Goal: Share content: Share content

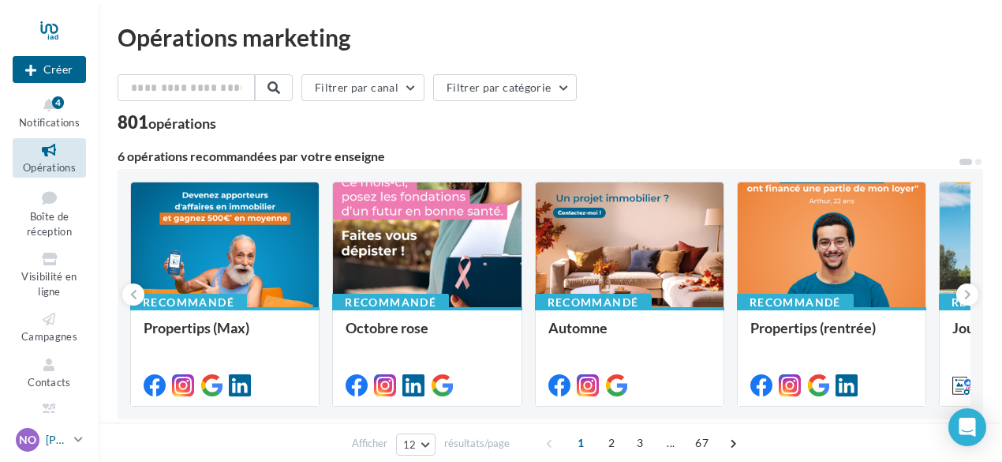
click at [29, 440] on span "NO" at bounding box center [27, 440] width 17 height 16
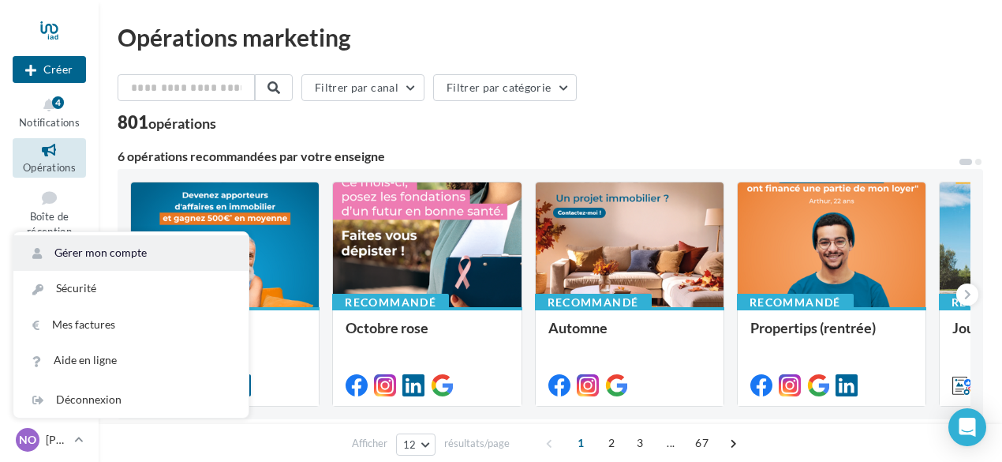
click at [104, 252] on link "Gérer mon compte" at bounding box center [130, 253] width 235 height 36
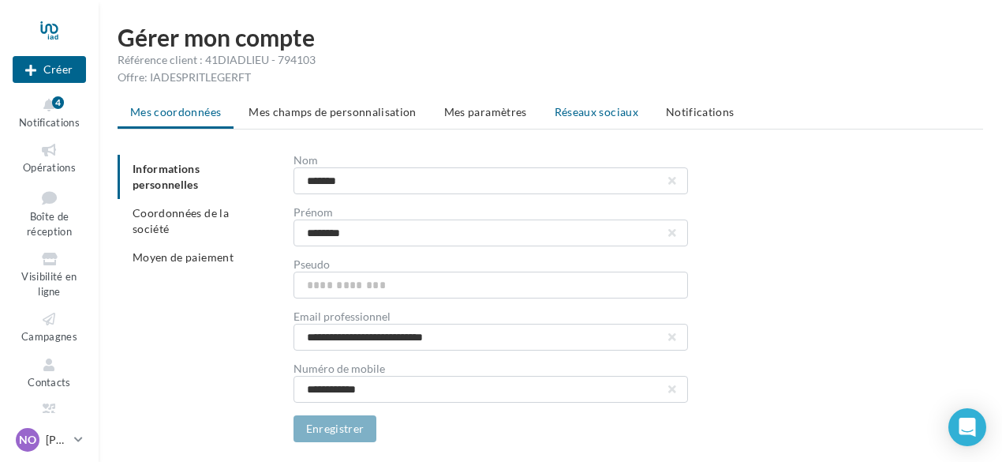
click at [603, 108] on span "Réseaux sociaux" at bounding box center [597, 111] width 84 height 13
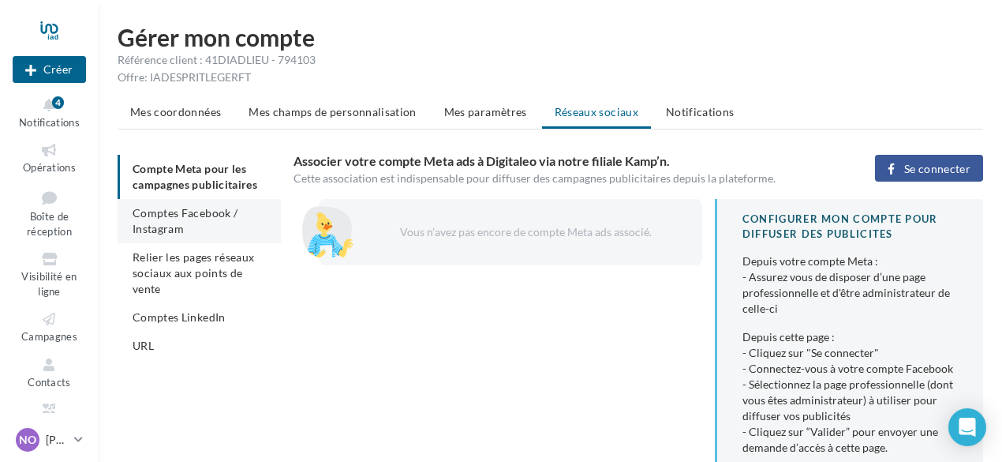
click at [204, 212] on span "Comptes Facebook / Instagram" at bounding box center [185, 220] width 105 height 29
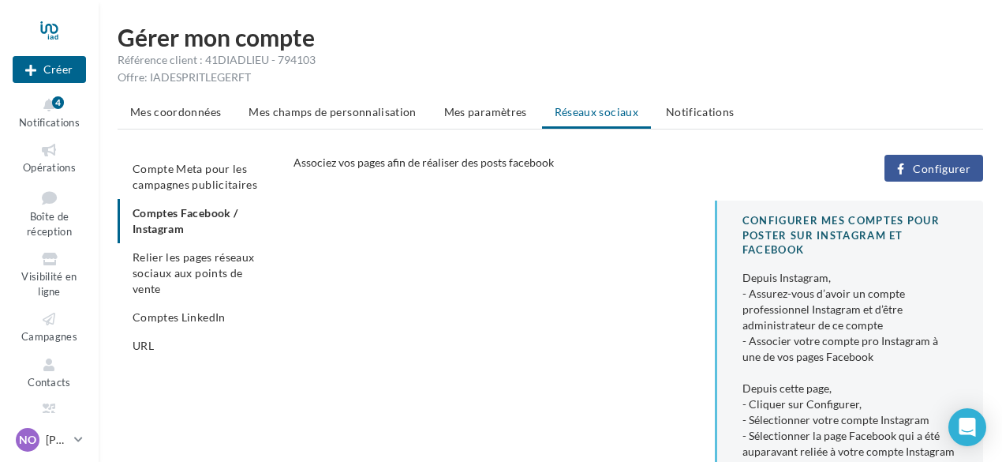
click at [949, 167] on span "Configurer" at bounding box center [942, 169] width 58 height 13
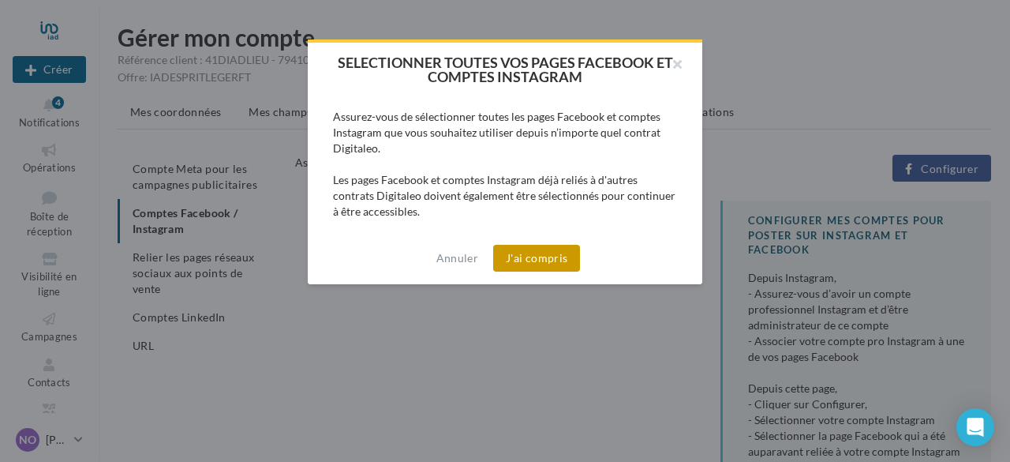
click at [533, 256] on button "J'ai compris" at bounding box center [536, 258] width 87 height 27
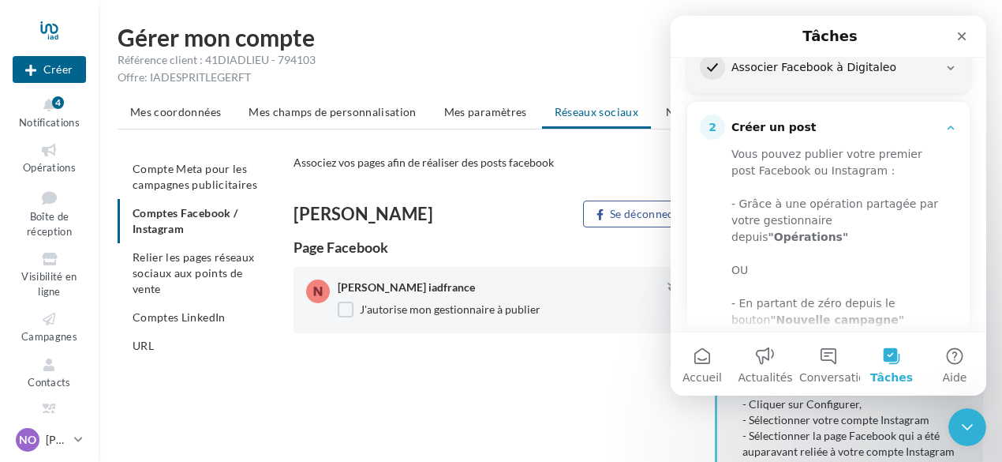
scroll to position [401, 0]
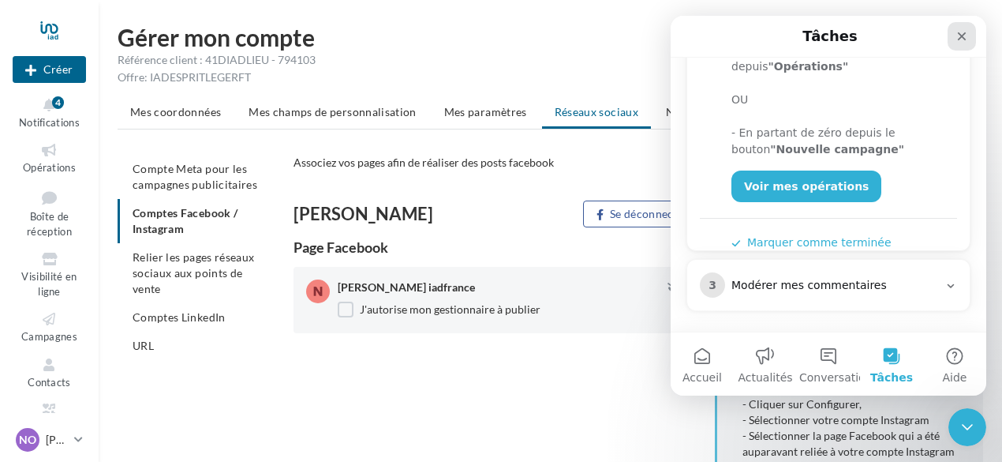
click at [961, 35] on icon "Fermer" at bounding box center [962, 36] width 9 height 9
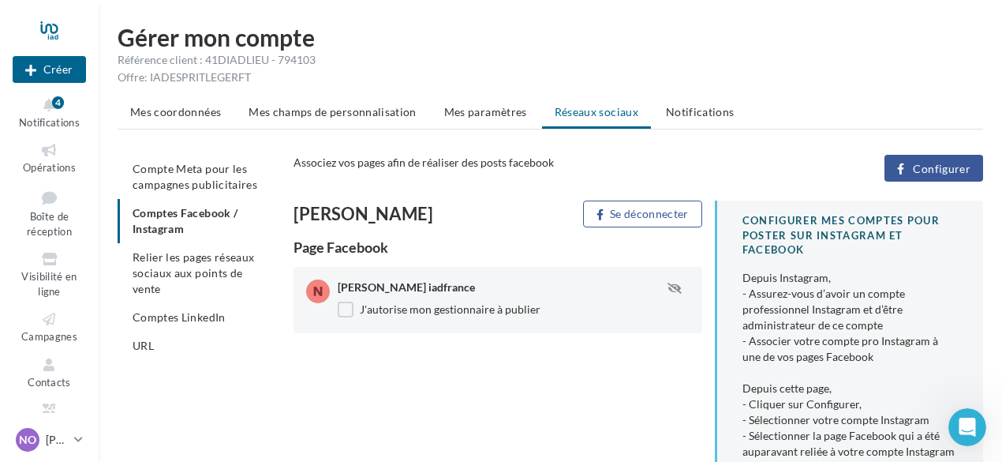
scroll to position [0, 0]
click at [49, 157] on icon at bounding box center [49, 150] width 64 height 18
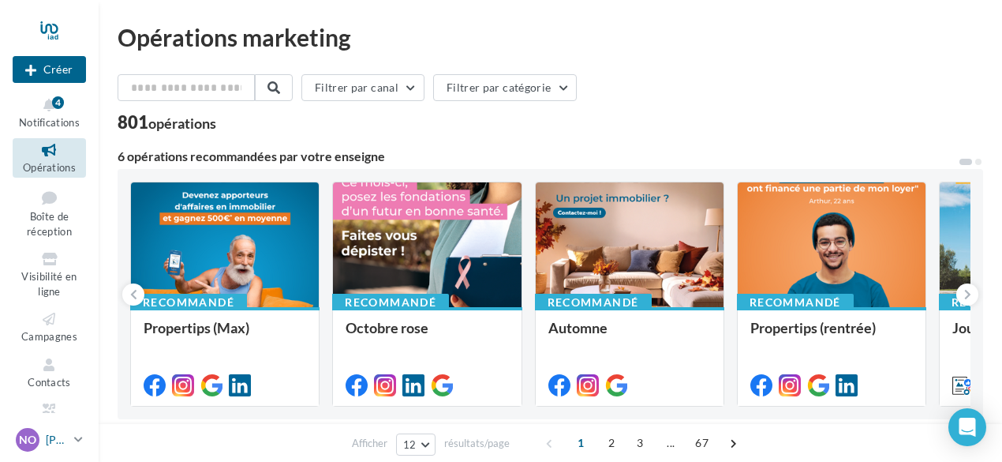
click at [32, 436] on span "NO" at bounding box center [27, 440] width 17 height 16
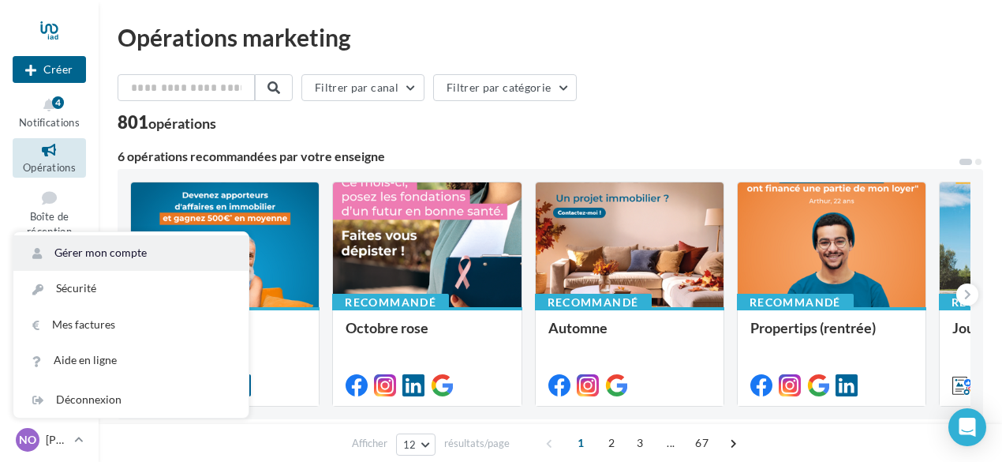
click at [76, 251] on link "Gérer mon compte" at bounding box center [130, 253] width 235 height 36
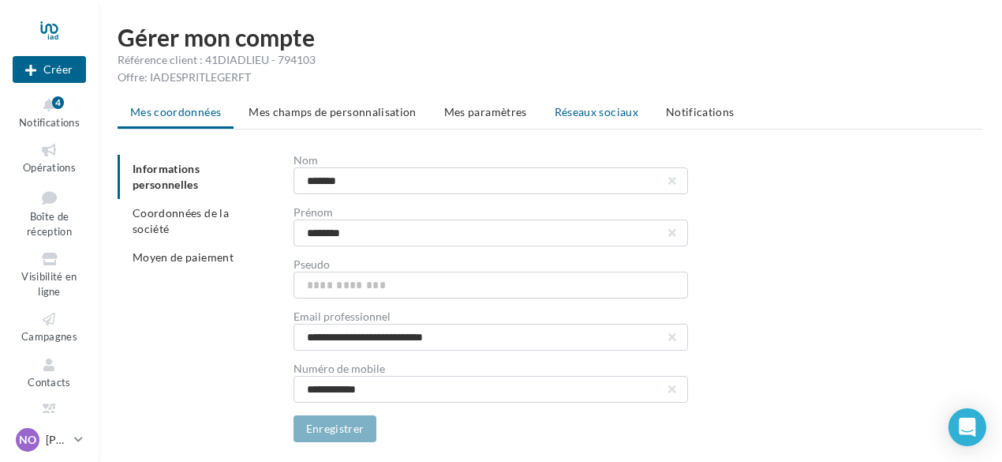
click at [571, 112] on span "Réseaux sociaux" at bounding box center [597, 111] width 84 height 13
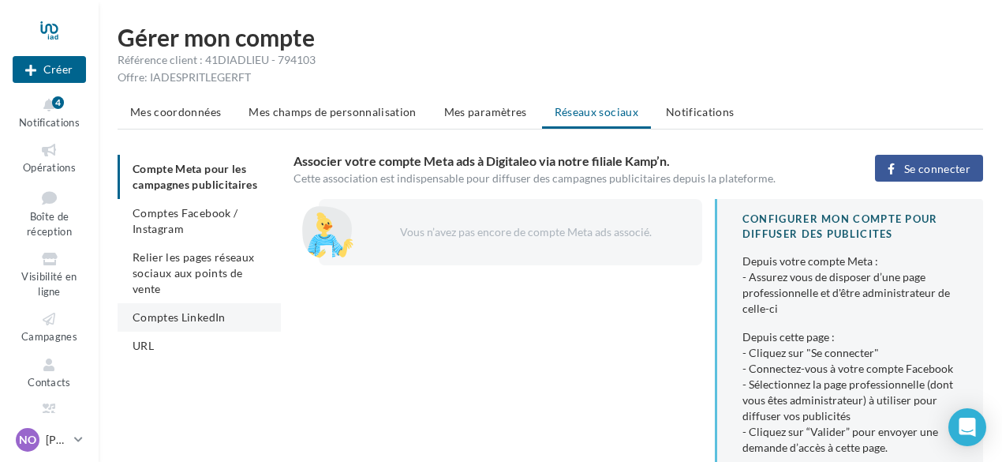
click at [228, 318] on li "Comptes LinkedIn" at bounding box center [199, 317] width 163 height 28
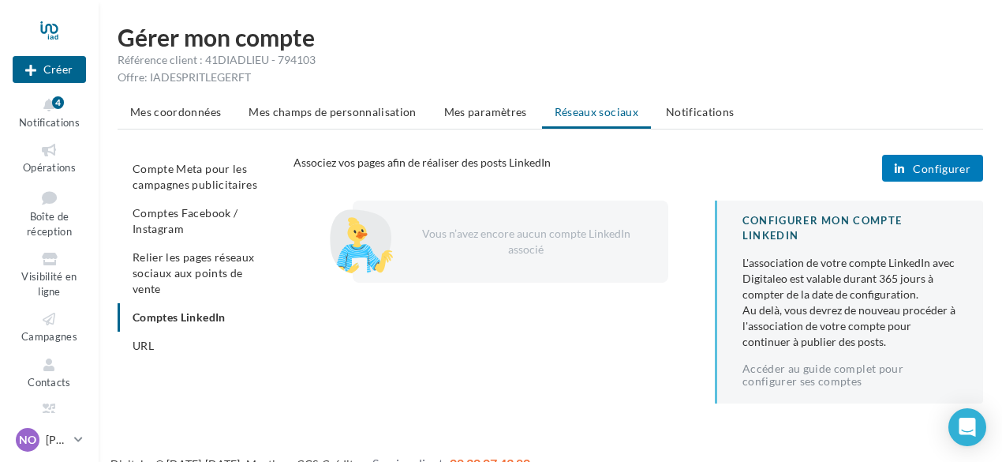
click at [924, 167] on span "Configurer" at bounding box center [942, 169] width 58 height 13
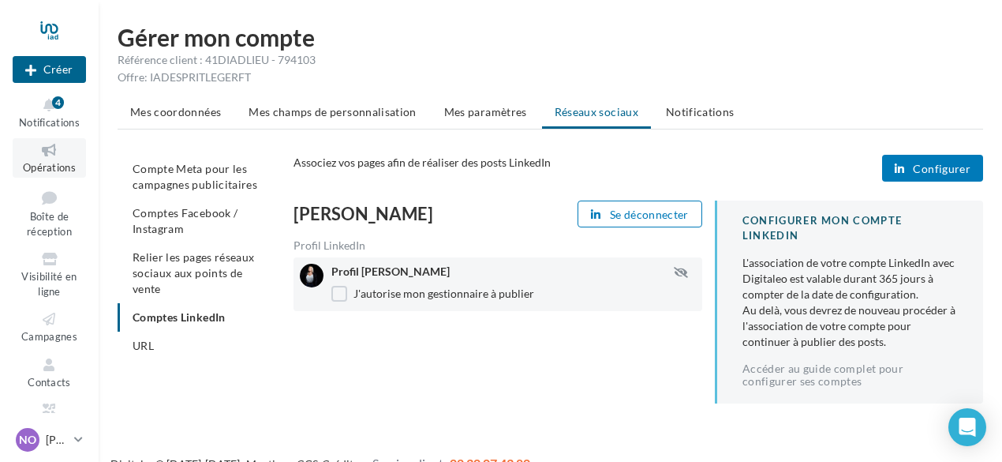
click at [53, 151] on icon at bounding box center [49, 150] width 64 height 18
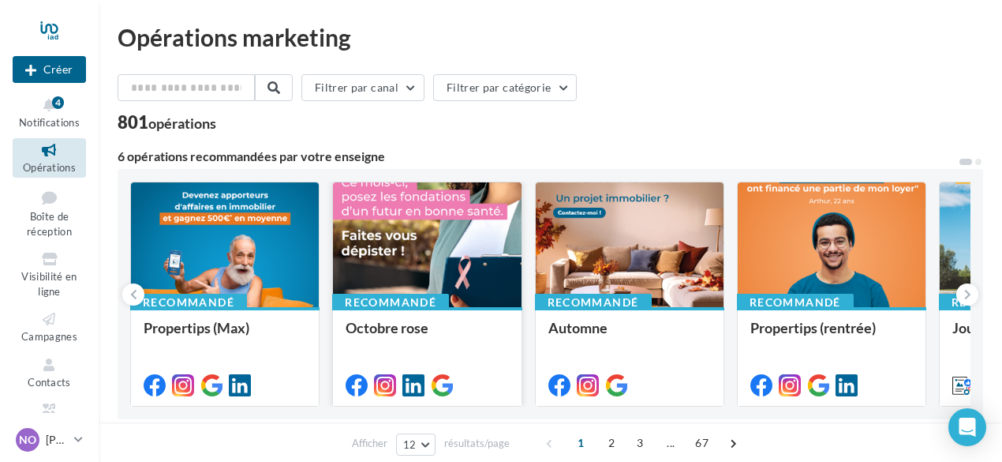
click at [425, 247] on div at bounding box center [427, 245] width 188 height 126
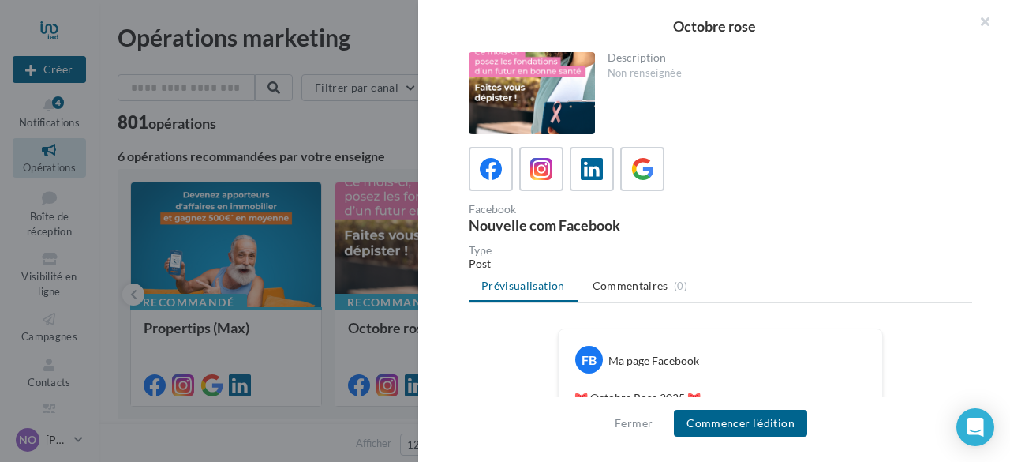
drag, startPoint x: 986, startPoint y: 103, endPoint x: 975, endPoint y: 148, distance: 46.5
click at [975, 148] on div "Description Non renseignée Facebook Nouvelle com Facebook Type Post Prévisualis…" at bounding box center [720, 231] width 604 height 359
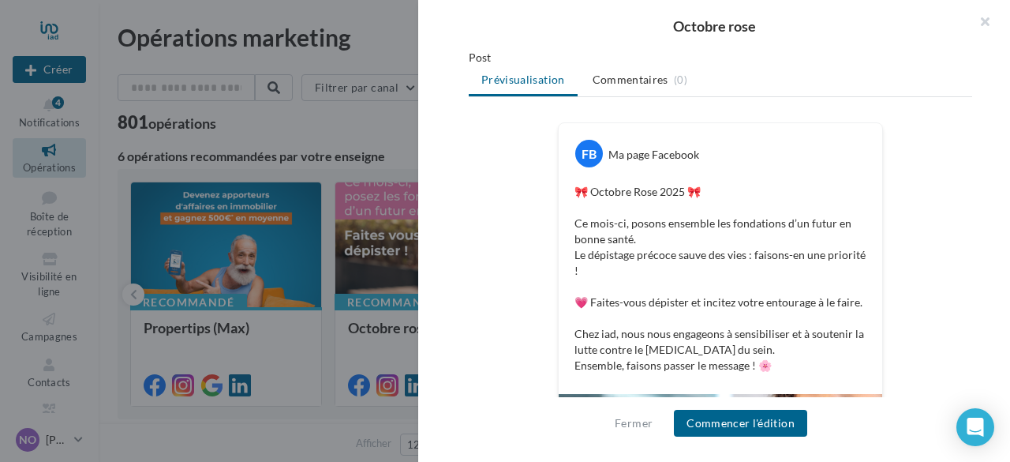
scroll to position [203, 0]
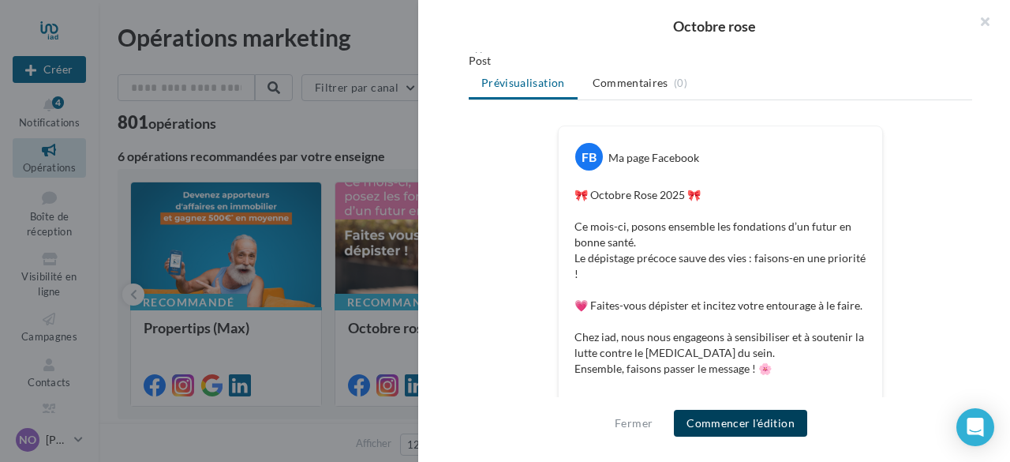
click at [740, 424] on button "Commencer l'édition" at bounding box center [740, 423] width 133 height 27
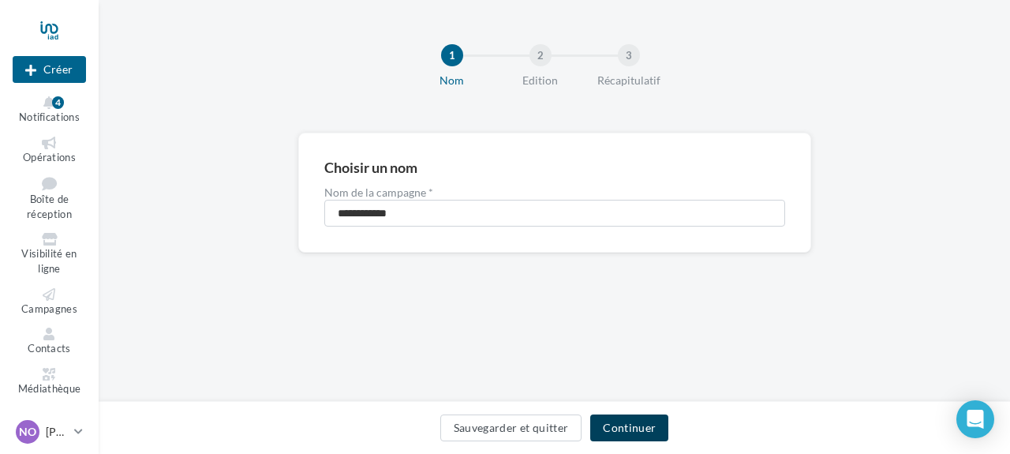
click at [638, 427] on button "Continuer" at bounding box center [629, 427] width 78 height 27
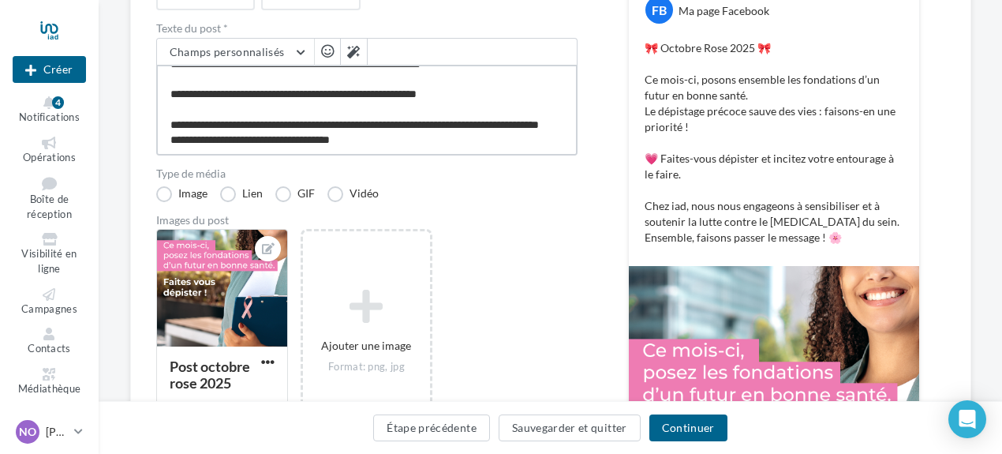
scroll to position [77, 0]
click at [416, 138] on textarea "**********" at bounding box center [366, 110] width 421 height 91
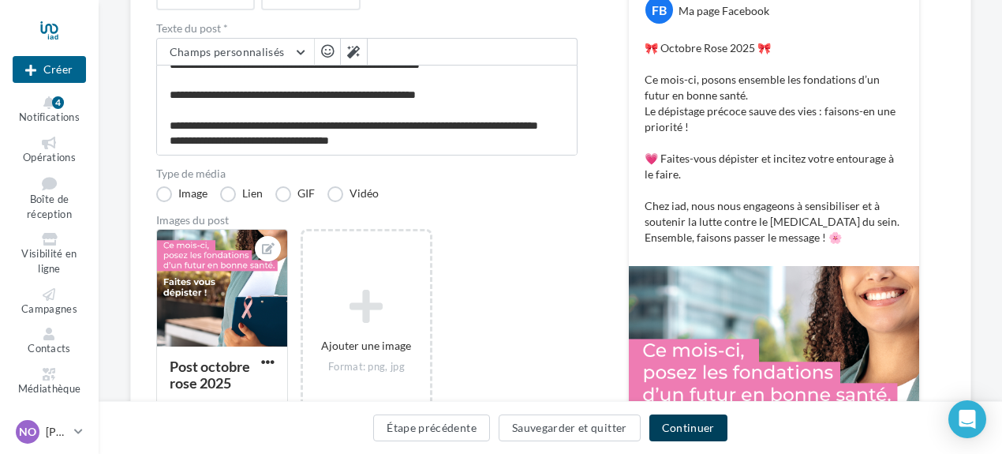
scroll to position [74, 0]
click at [679, 427] on button "Continuer" at bounding box center [688, 427] width 78 height 27
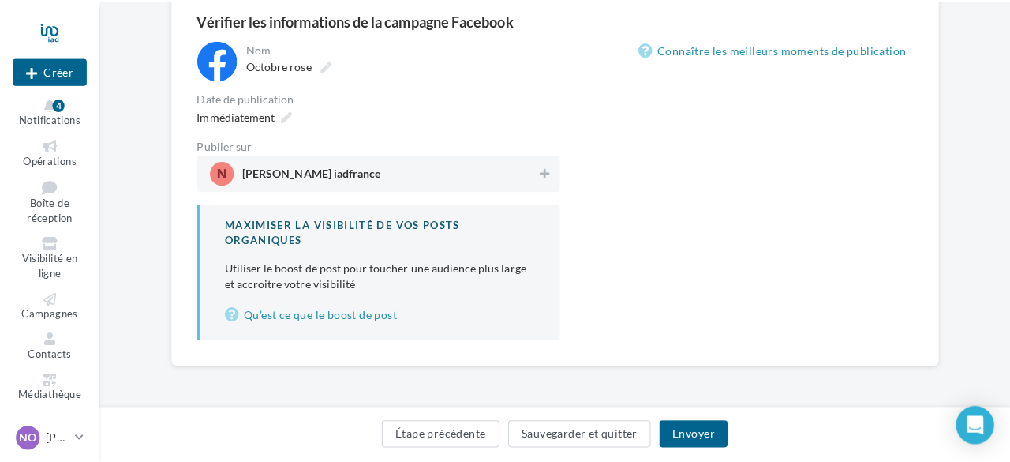
scroll to position [145, 0]
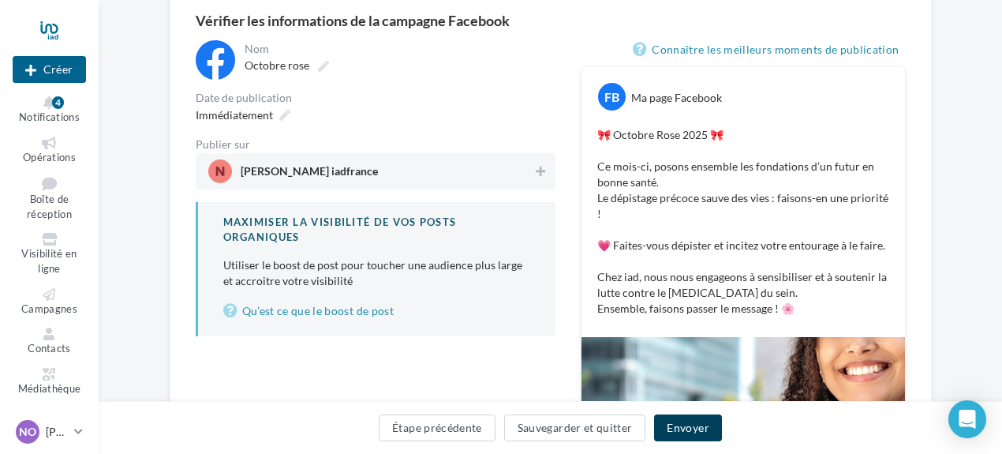
click at [699, 425] on button "Envoyer" at bounding box center [687, 427] width 67 height 27
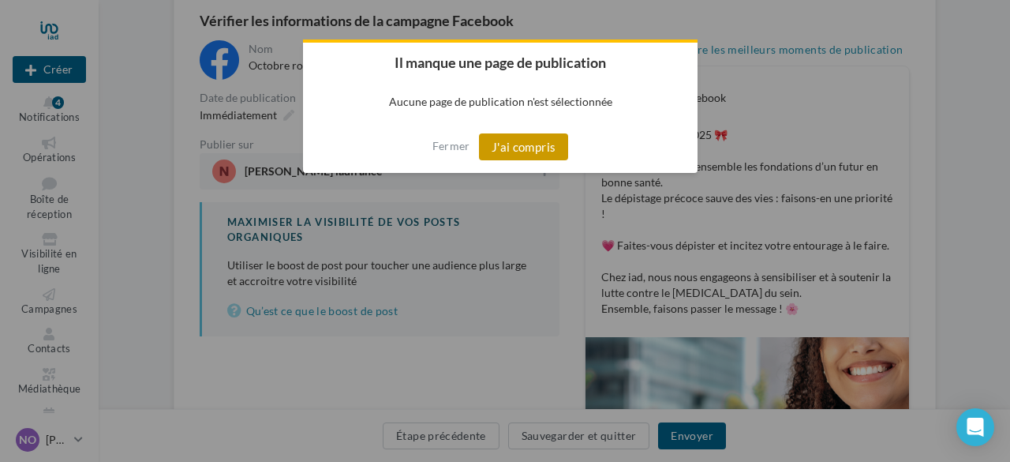
click at [503, 140] on button "J'ai compris" at bounding box center [524, 146] width 90 height 27
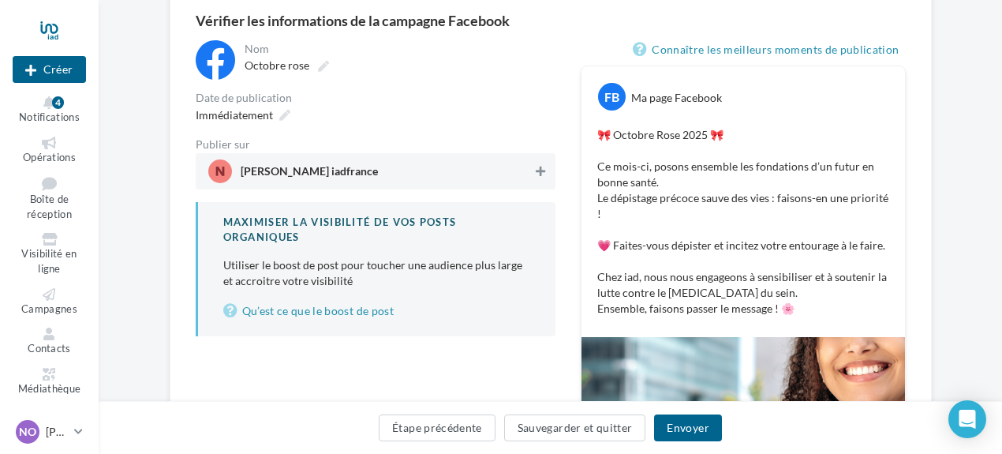
click at [540, 174] on icon at bounding box center [540, 171] width 9 height 11
click at [674, 420] on button "Envoyer" at bounding box center [687, 427] width 67 height 27
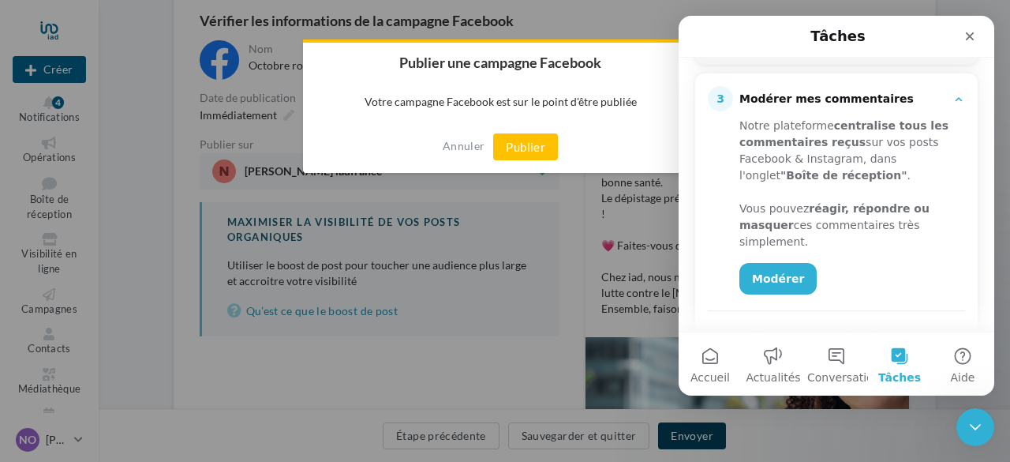
scroll to position [368, 0]
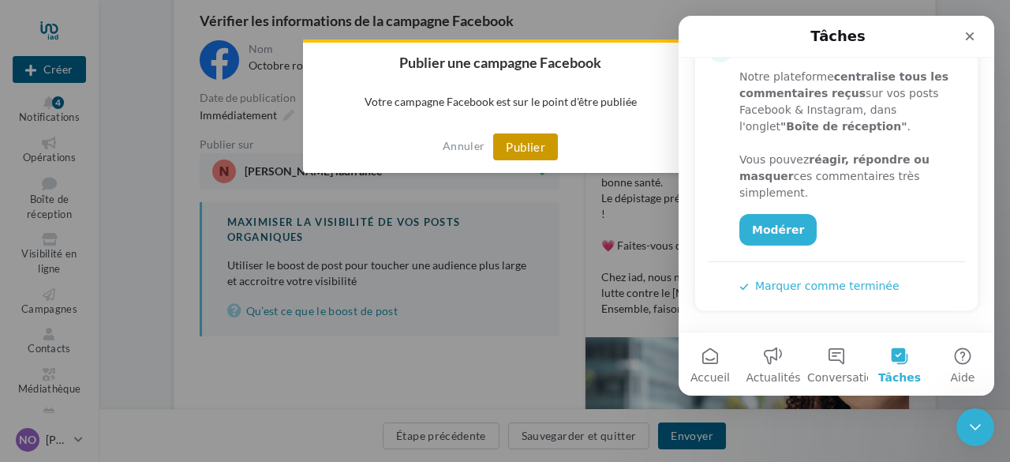
click at [518, 148] on button "Publier" at bounding box center [525, 146] width 65 height 27
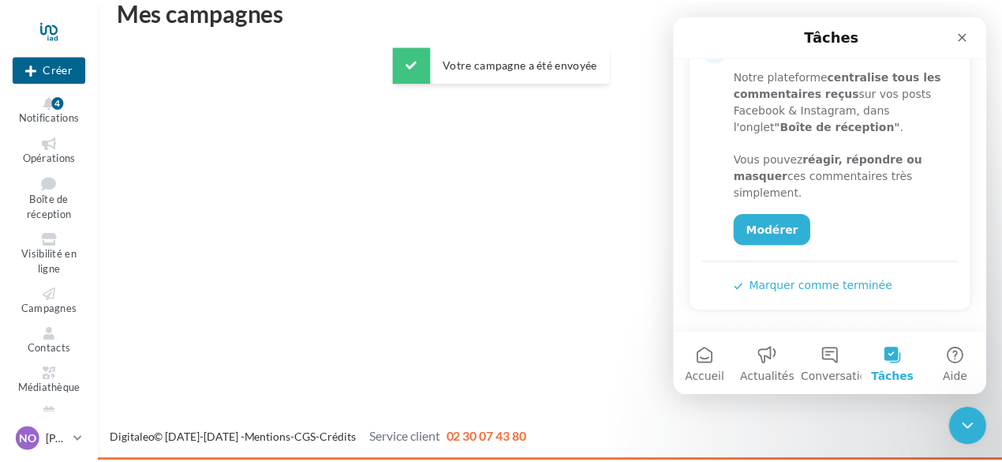
scroll to position [25, 0]
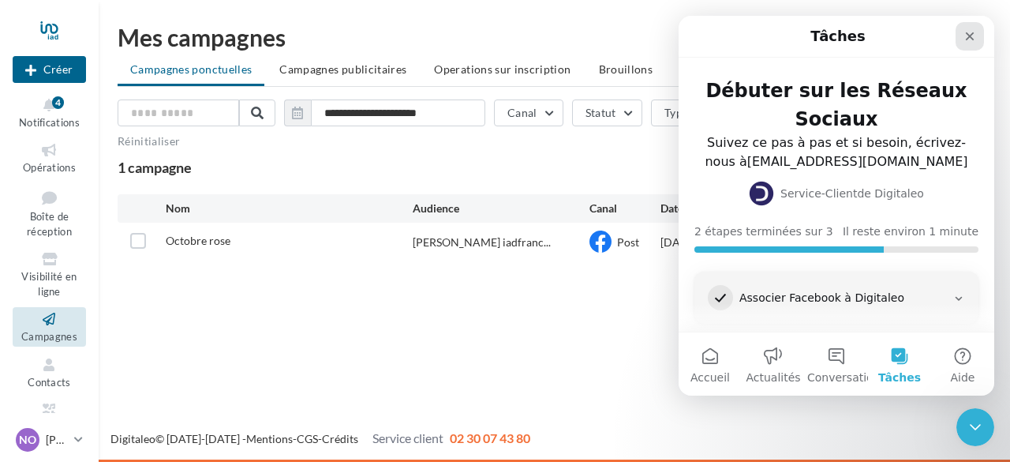
click at [971, 42] on icon "Fermer" at bounding box center [970, 36] width 13 height 13
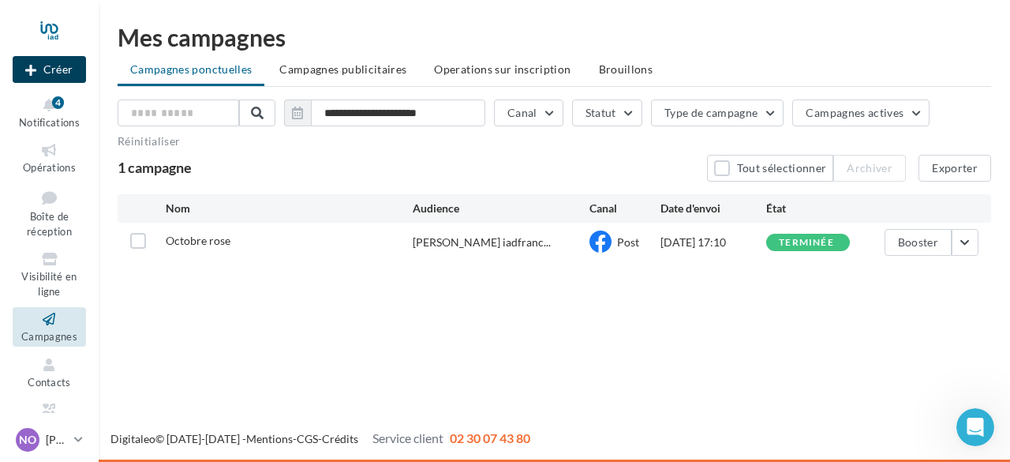
click at [55, 63] on button "Créer" at bounding box center [49, 69] width 73 height 27
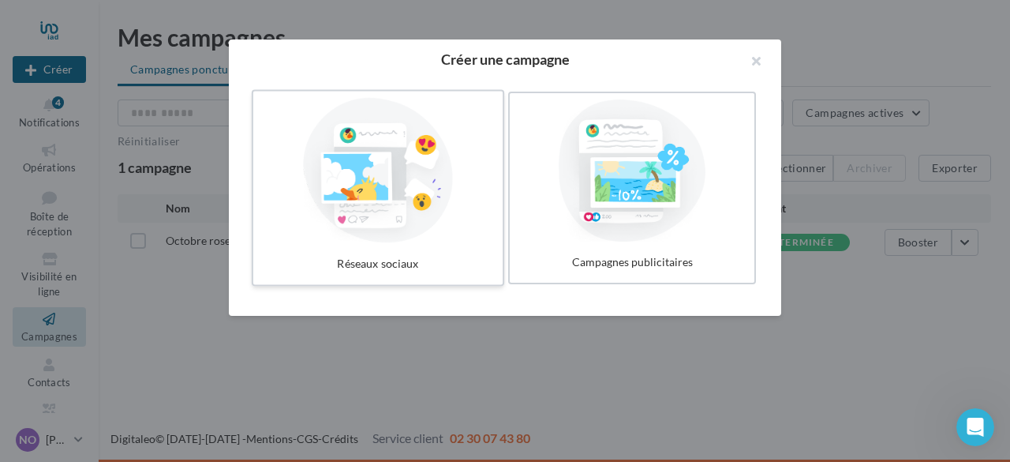
click at [393, 258] on div "Réseaux sociaux" at bounding box center [378, 263] width 237 height 29
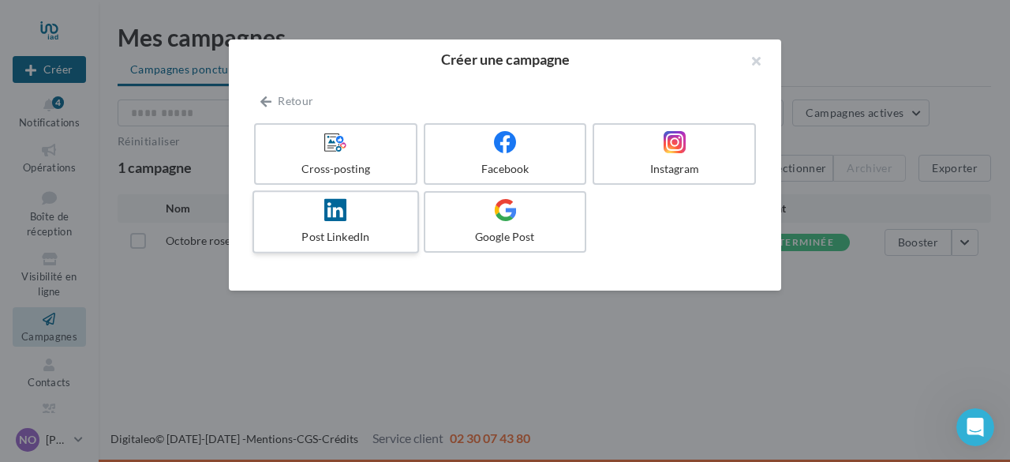
click at [354, 223] on label "Post LinkedIn" at bounding box center [336, 221] width 167 height 63
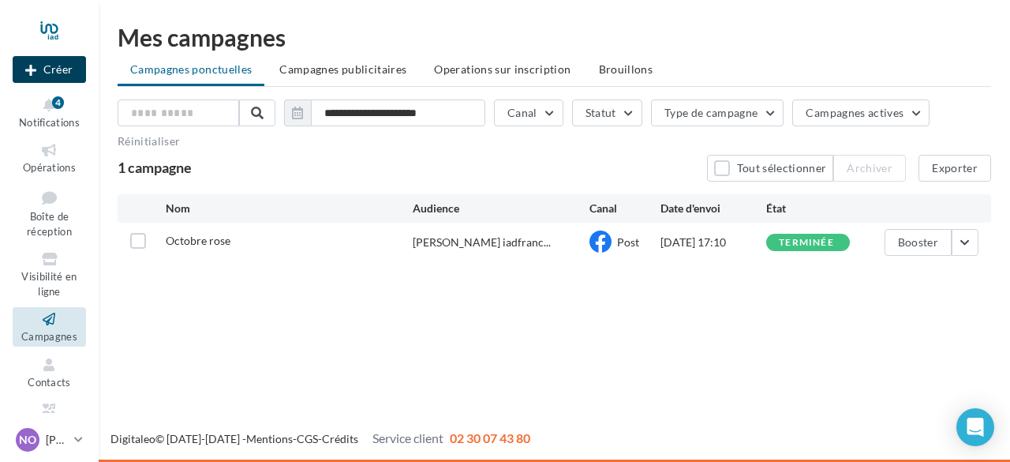
click at [66, 65] on button "Créer" at bounding box center [49, 69] width 73 height 27
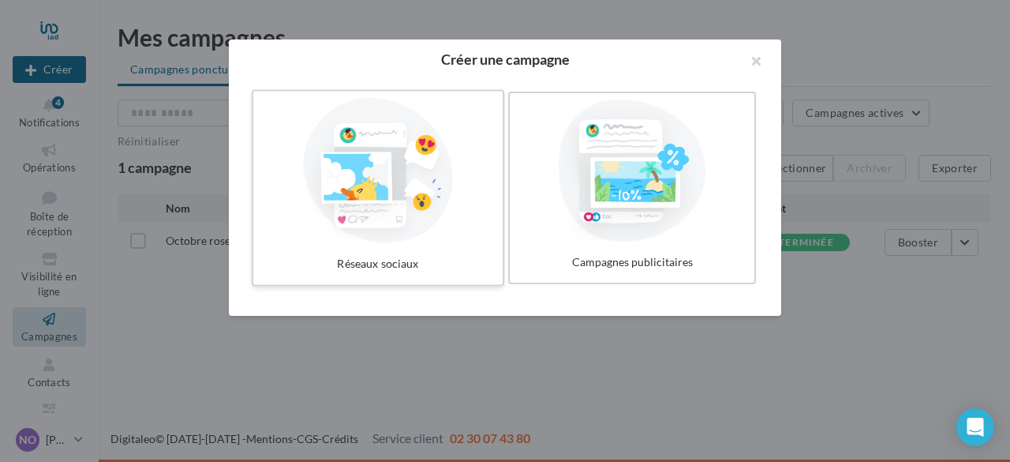
click at [398, 195] on div at bounding box center [378, 170] width 237 height 145
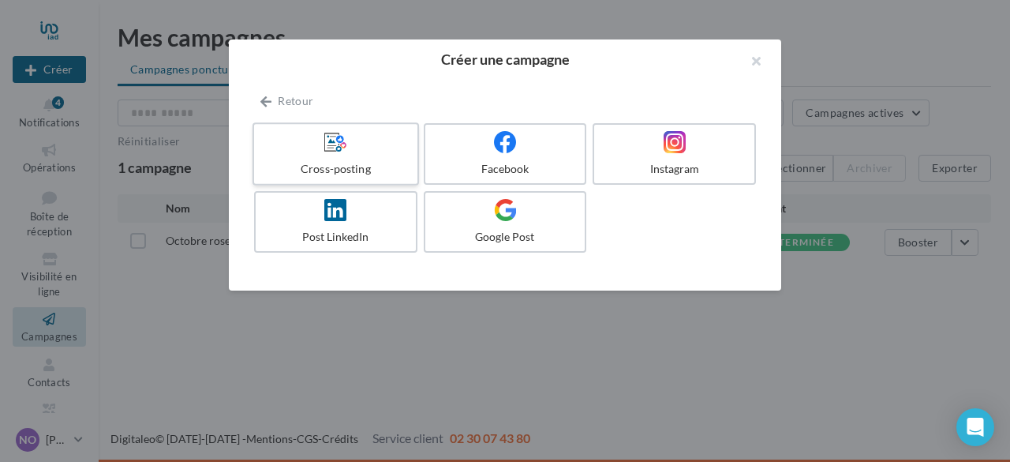
click at [355, 154] on label "Cross-posting" at bounding box center [336, 153] width 167 height 63
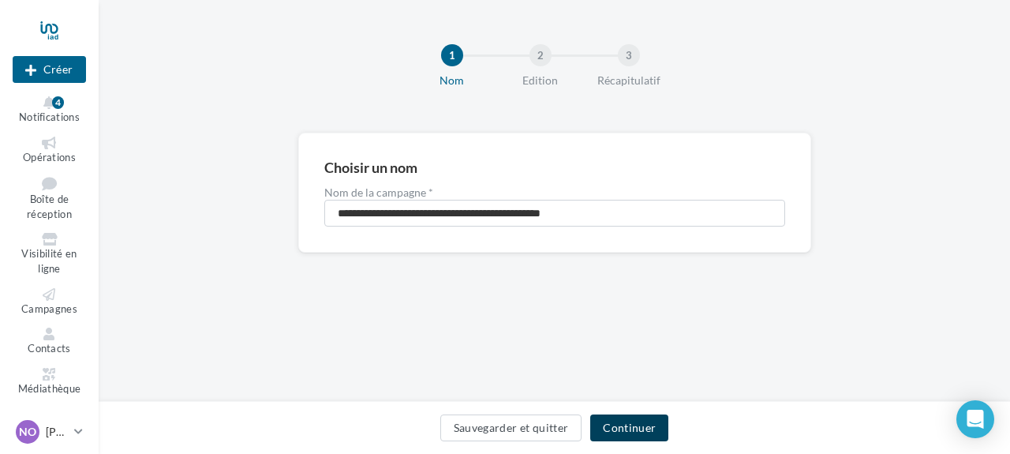
click at [620, 427] on button "Continuer" at bounding box center [629, 427] width 78 height 27
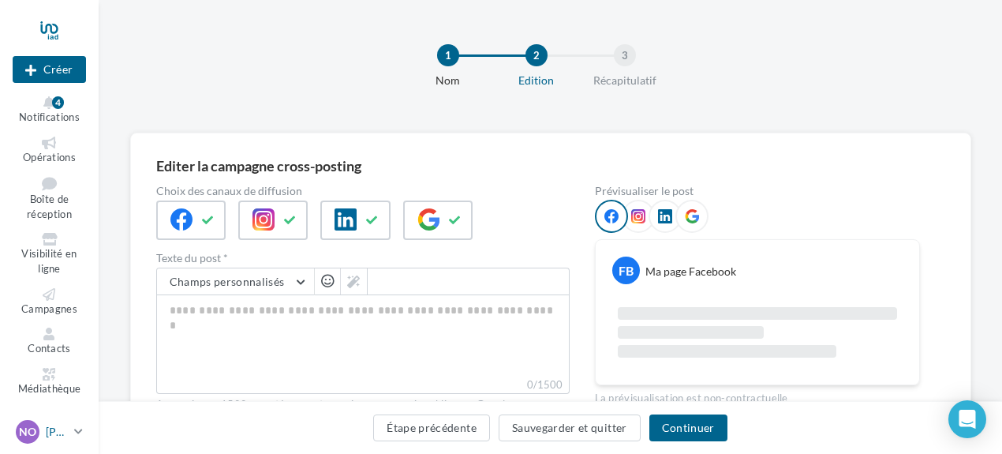
click at [33, 440] on span "NO" at bounding box center [27, 432] width 17 height 16
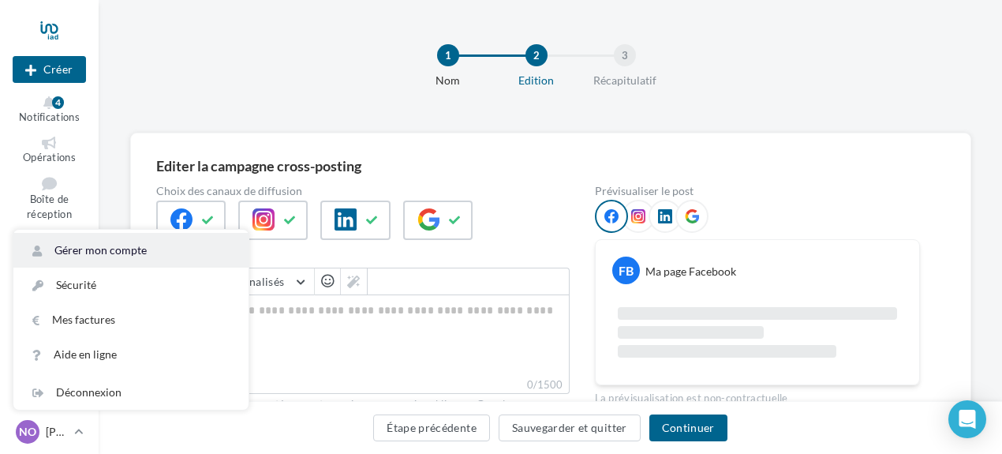
click at [63, 258] on link "Gérer mon compte" at bounding box center [130, 250] width 235 height 35
